Goal: Task Accomplishment & Management: Manage account settings

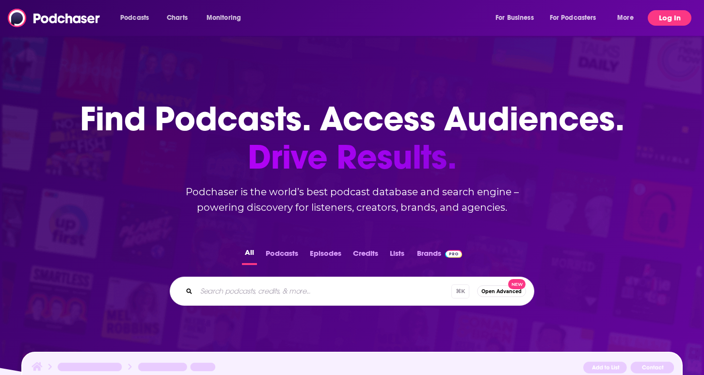
click at [674, 20] on button "Log In" at bounding box center [670, 18] width 44 height 16
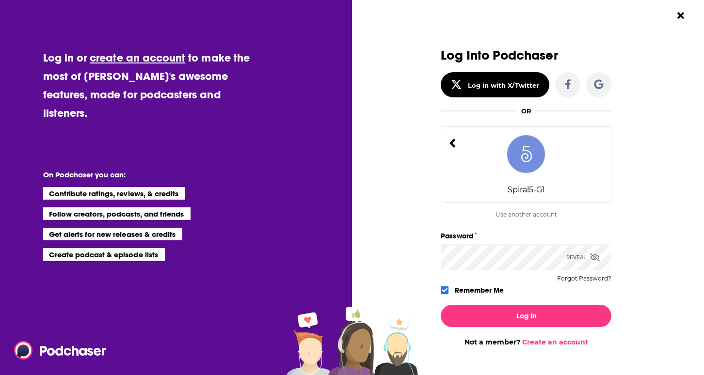
click at [461, 142] on div "Spiral5-G1" at bounding box center [526, 165] width 171 height 76
click at [453, 140] on icon "Dialog" at bounding box center [453, 143] width 6 height 9
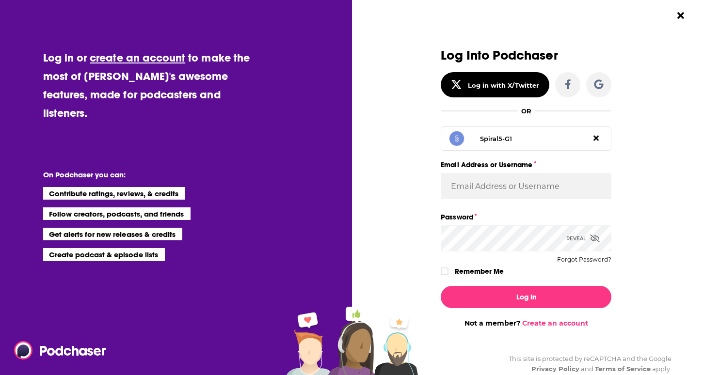
click at [590, 139] on span "Dialog" at bounding box center [596, 138] width 14 height 18
type input "Spiral5-G1"
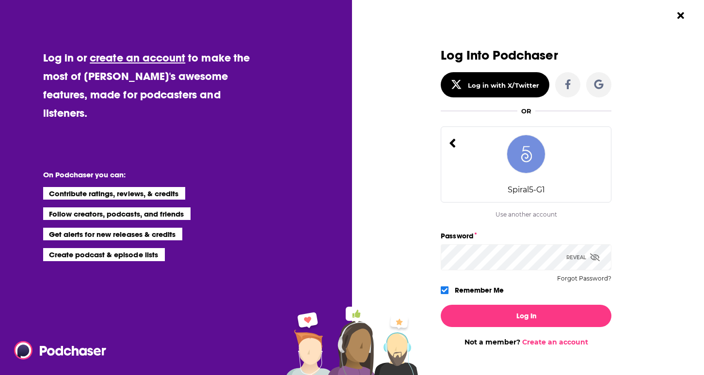
click at [451, 143] on icon "Dialog" at bounding box center [453, 143] width 6 height 9
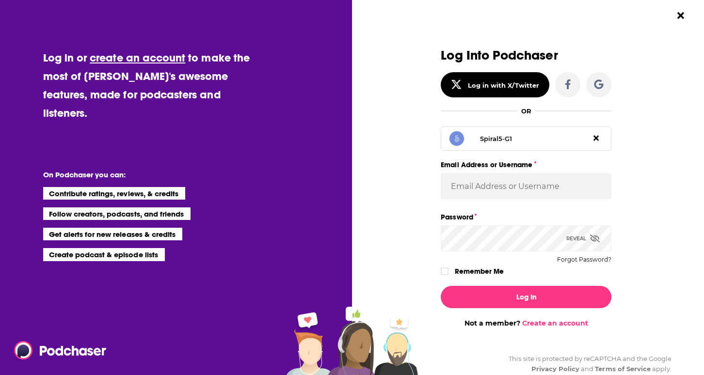
click at [599, 138] on icon "Dialog" at bounding box center [595, 138] width 5 height 8
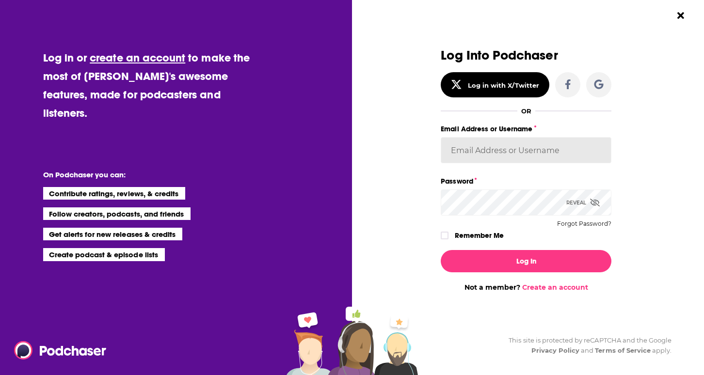
click at [495, 145] on input "Email Address or Username" at bounding box center [526, 150] width 171 height 26
type input "Spiral5-G2"
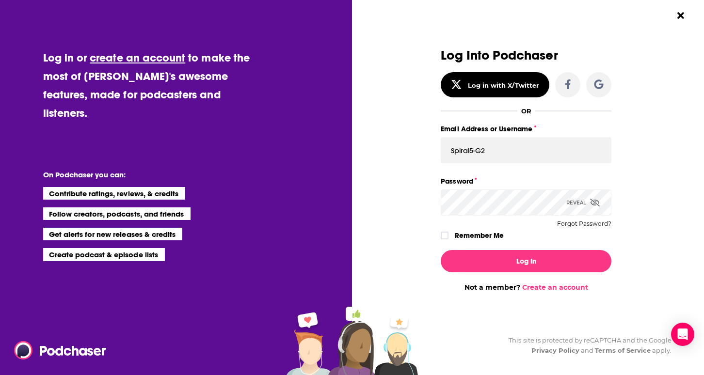
click at [596, 204] on icon "Dialog" at bounding box center [595, 203] width 10 height 8
click at [444, 235] on icon "Dialog" at bounding box center [445, 236] width 6 height 6
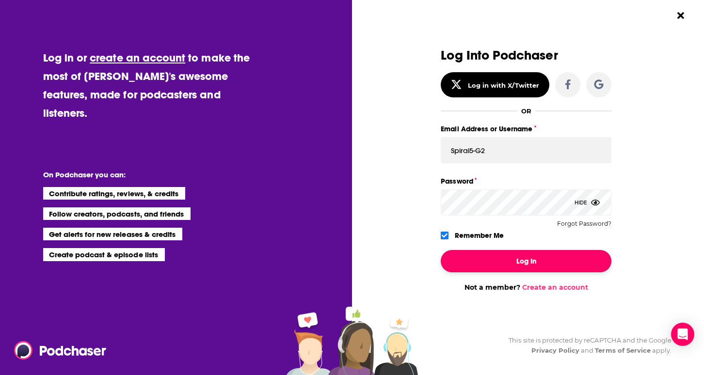
click at [493, 263] on button "Log In" at bounding box center [526, 261] width 171 height 22
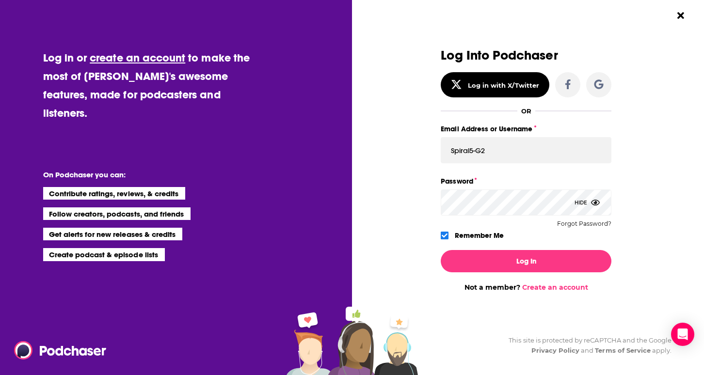
click at [654, 220] on div "Log Into Podchaser Log in with X/Twitter OR Spiral5-G1 Email Address or Usernam…" at bounding box center [531, 187] width 345 height 375
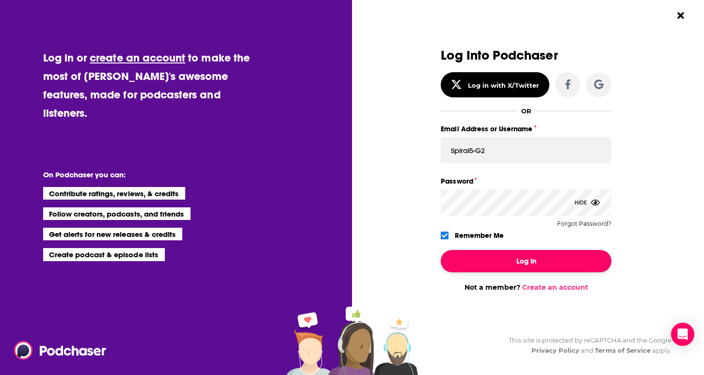
click at [514, 262] on button "Log In" at bounding box center [526, 261] width 171 height 22
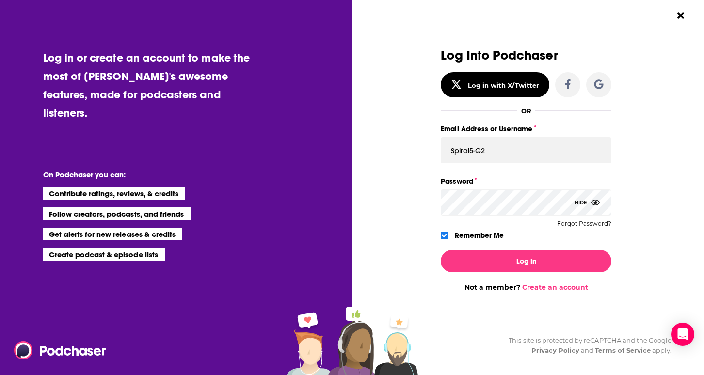
click at [420, 202] on div "Dialog" at bounding box center [355, 169] width 171 height 243
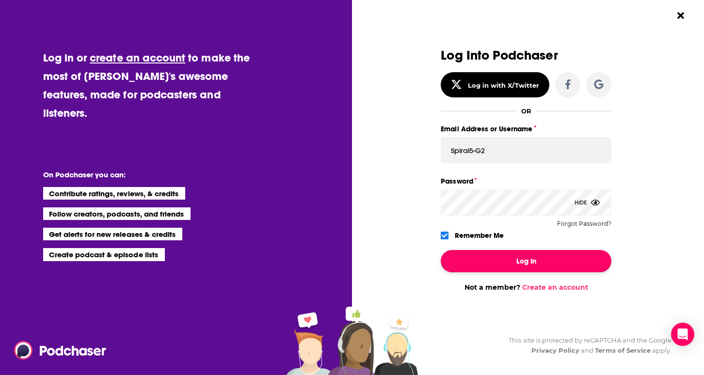
click at [530, 260] on button "Log In" at bounding box center [526, 261] width 171 height 22
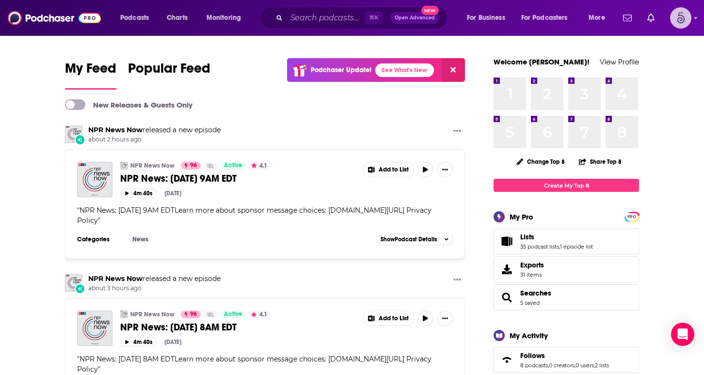
click at [690, 16] on img "Logged in as Spiral5-G2" at bounding box center [680, 17] width 21 height 21
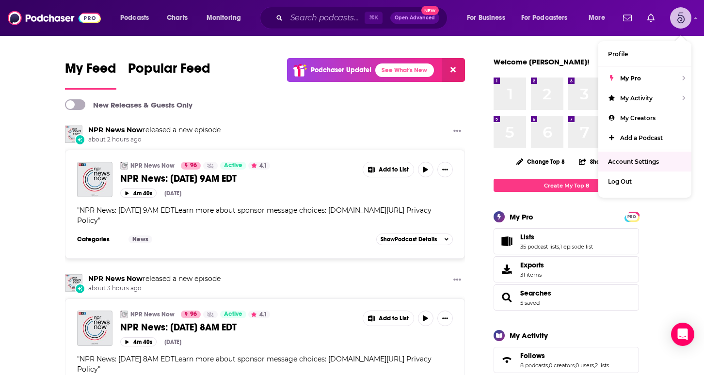
click at [638, 160] on span "Account Settings" at bounding box center [633, 161] width 51 height 7
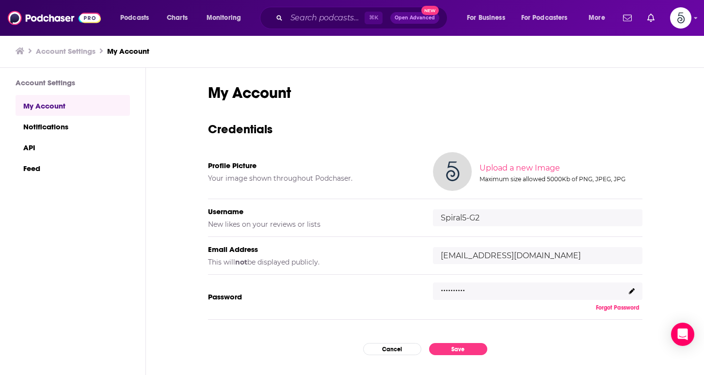
scroll to position [50, 0]
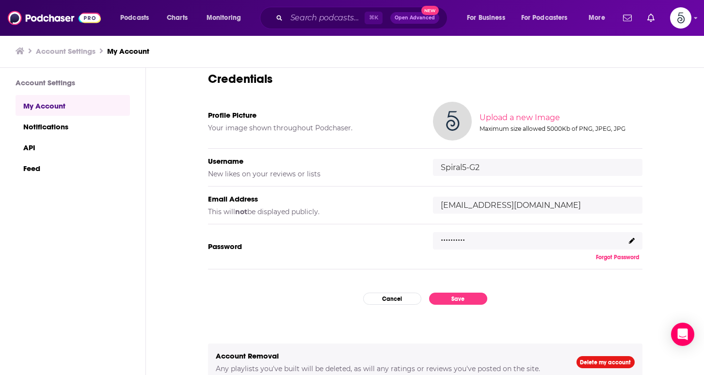
click at [613, 255] on button "Forgot Password" at bounding box center [617, 258] width 49 height 8
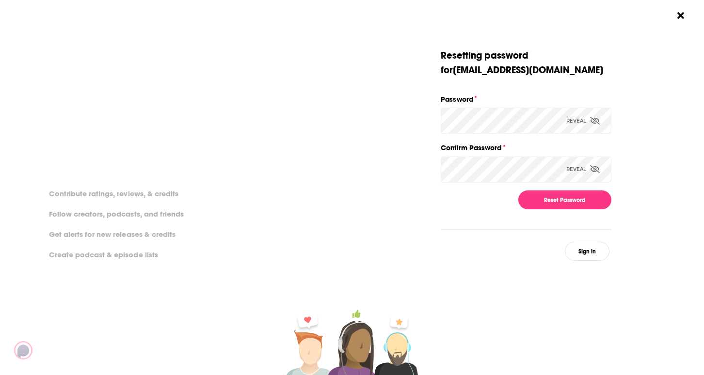
click at [583, 122] on div "Reveal" at bounding box center [582, 121] width 33 height 26
click at [607, 151] on label "Confirm Password" at bounding box center [526, 148] width 171 height 13
click at [590, 174] on span "Dialog" at bounding box center [595, 169] width 10 height 9
click at [566, 202] on button "Reset Password" at bounding box center [564, 200] width 93 height 19
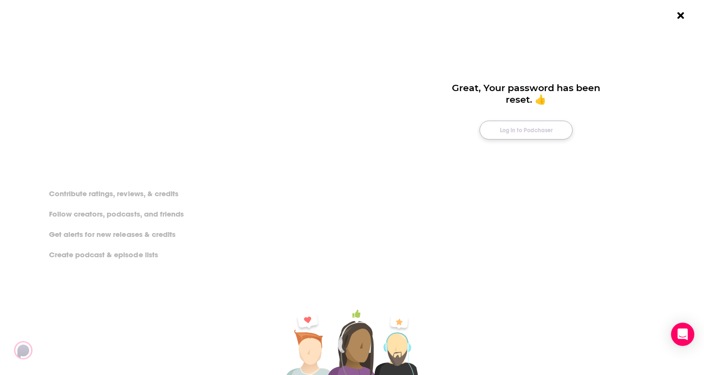
click at [534, 135] on button "Log in to Podchaser" at bounding box center [525, 130] width 93 height 19
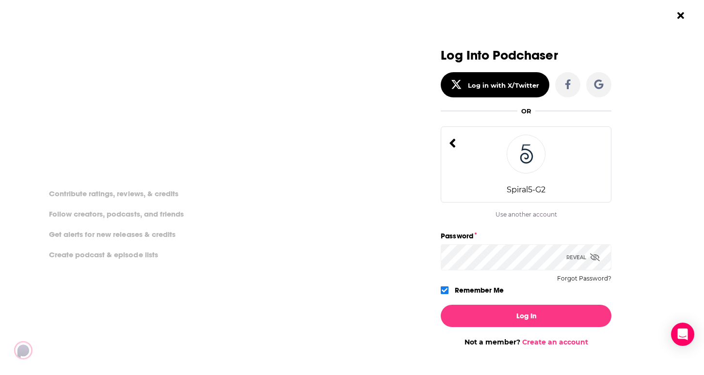
click at [596, 256] on icon "Dialog" at bounding box center [595, 258] width 10 height 8
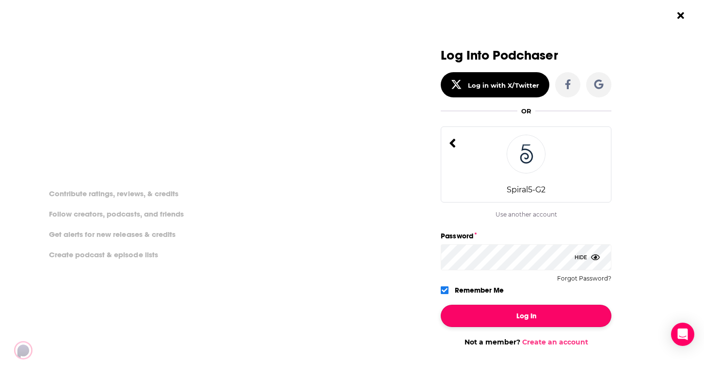
click at [526, 313] on button "Log In" at bounding box center [526, 316] width 171 height 22
